Goal: Find specific page/section: Find specific page/section

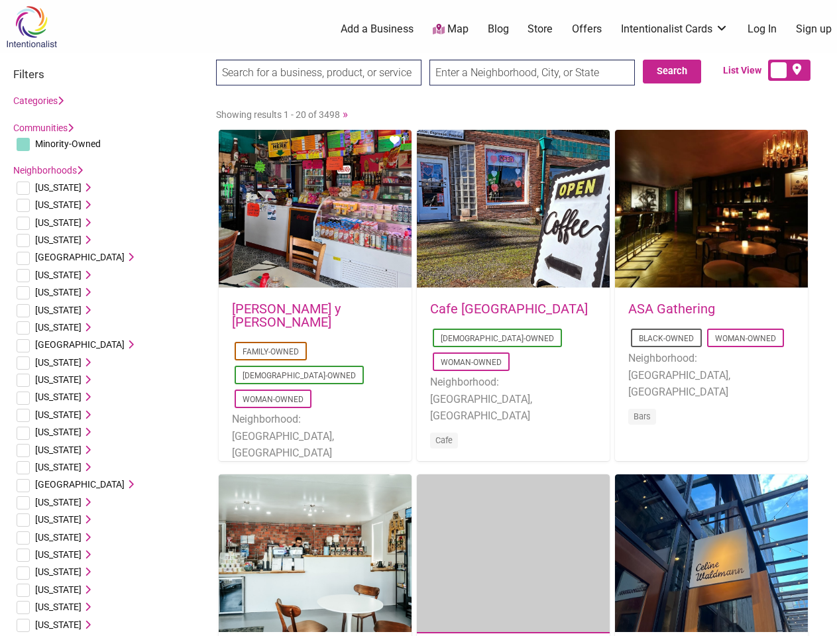
click at [418, 318] on div "Cafe [GEOGRAPHIC_DATA] [DEMOGRAPHIC_DATA]-Owned Woman-Owned Neighborhood: [GEOG…" at bounding box center [513, 384] width 193 height 190
click at [68, 144] on span "Minority-Owned" at bounding box center [68, 143] width 66 height 11
click at [54, 188] on span "[US_STATE]" at bounding box center [58, 187] width 46 height 11
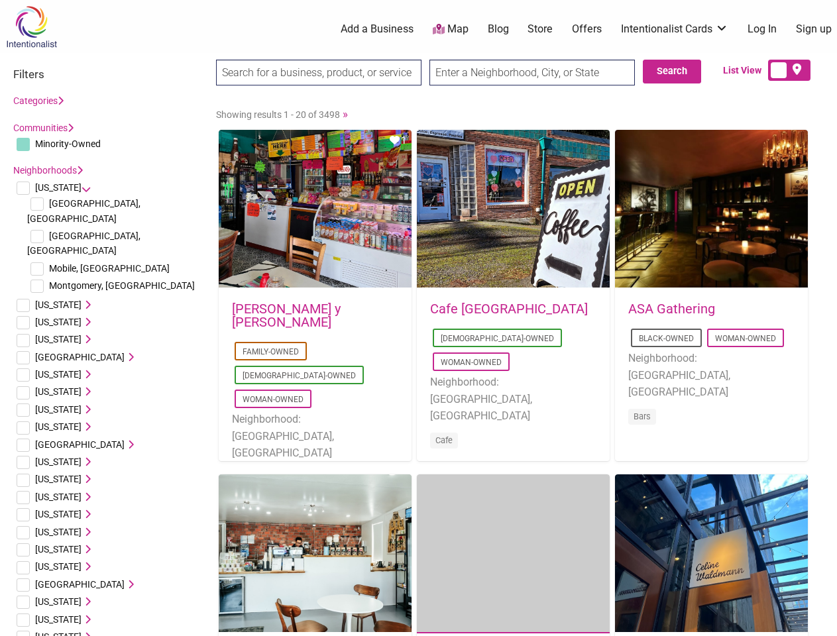
click at [82, 188] on icon at bounding box center [86, 187] width 9 height 9
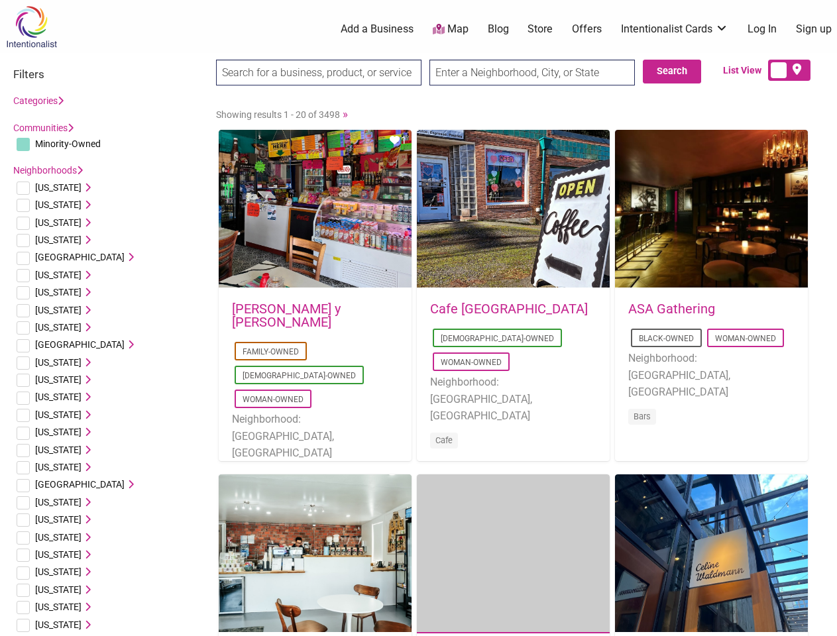
click at [49, 205] on span "[US_STATE]" at bounding box center [58, 204] width 46 height 11
click at [82, 205] on icon at bounding box center [86, 204] width 9 height 9
click at [51, 223] on span "[US_STATE]" at bounding box center [58, 222] width 46 height 11
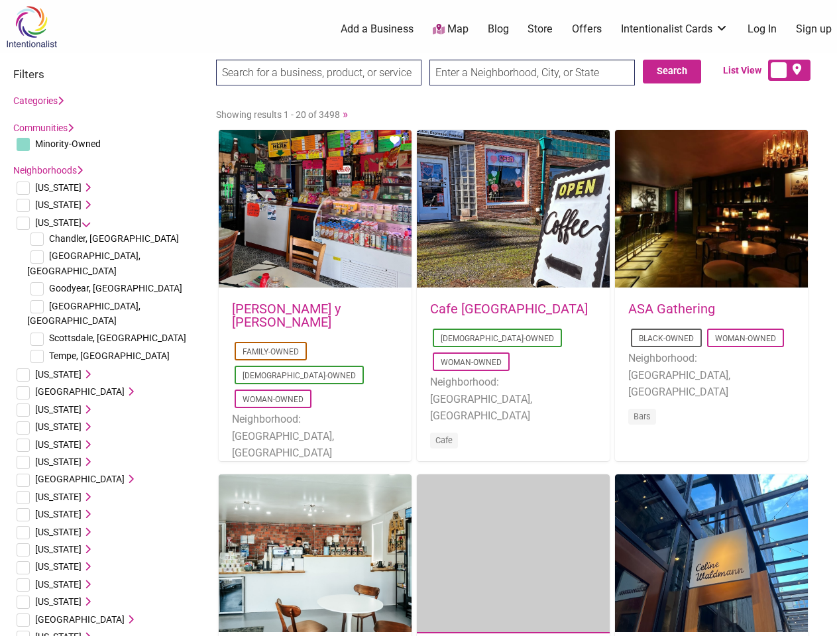
click at [82, 223] on icon at bounding box center [86, 222] width 9 height 9
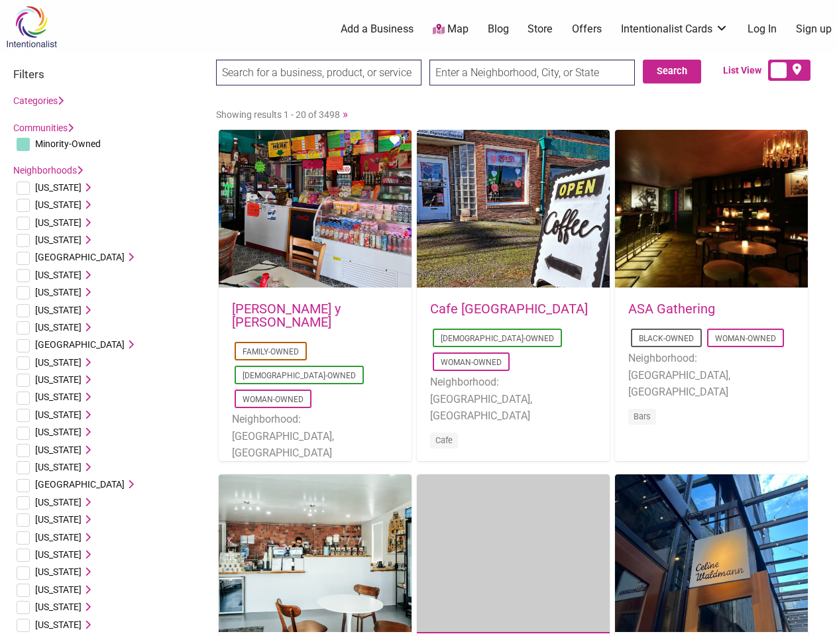
click at [54, 240] on span "[US_STATE]" at bounding box center [58, 240] width 46 height 11
click at [82, 240] on icon at bounding box center [86, 239] width 9 height 9
